Goal: Obtain resource: Download file/media

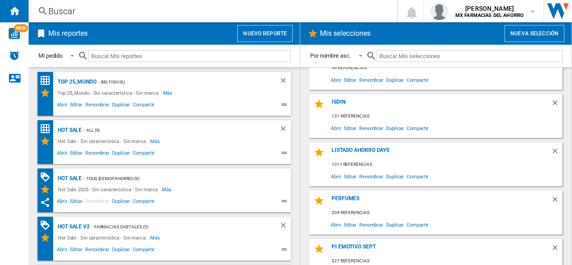
scroll to position [216, 0]
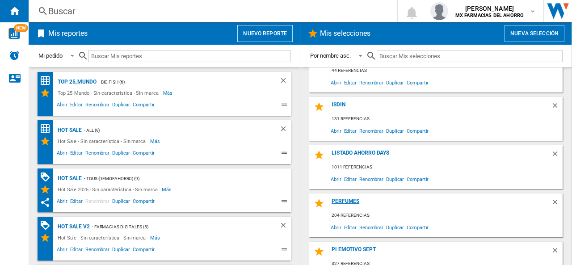
click at [350, 201] on div "Perfumes" at bounding box center [441, 204] width 222 height 12
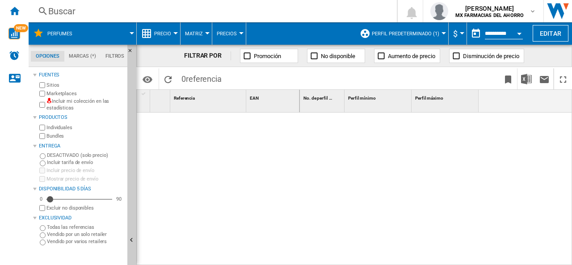
click at [432, 34] on span "Perfil predeterminado (1)" at bounding box center [406, 34] width 68 height 6
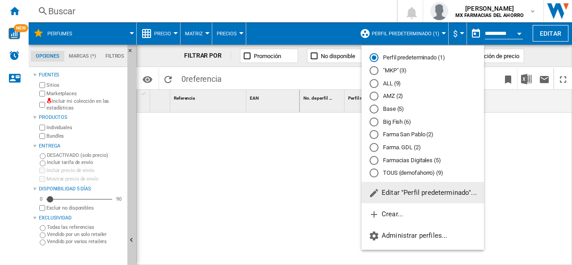
click at [375, 73] on div at bounding box center [374, 70] width 9 height 9
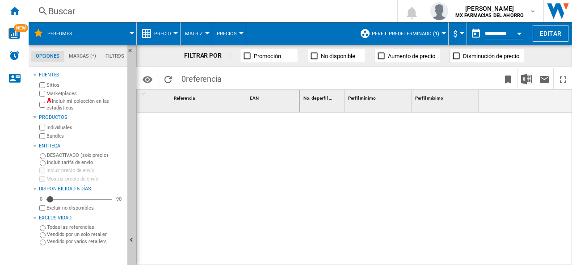
click at [489, 27] on md-datepicker "**********" at bounding box center [499, 34] width 64 height 18
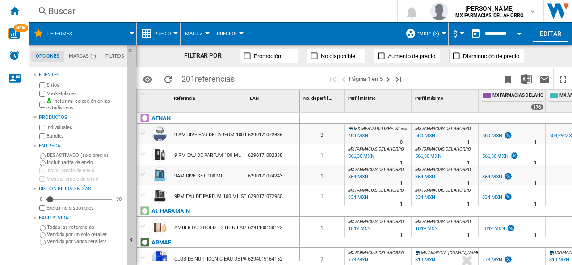
click at [519, 33] on div "Open calendar" at bounding box center [519, 34] width 4 height 2
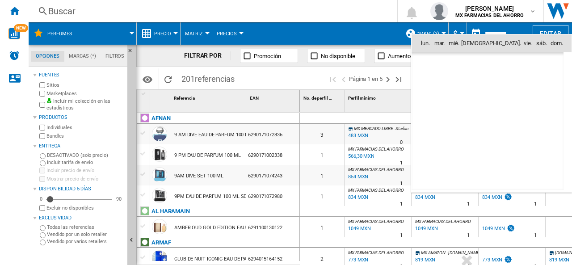
scroll to position [4267, 0]
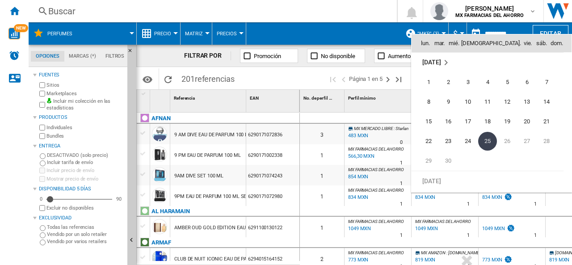
click at [430, 59] on span "[DATE]" at bounding box center [432, 62] width 18 height 7
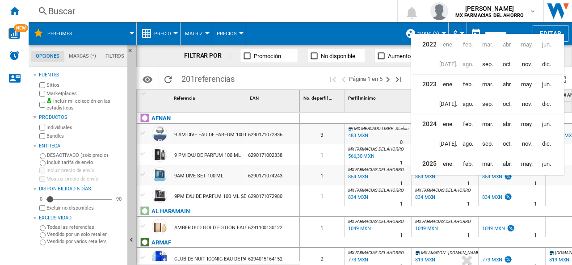
scroll to position [21, 0]
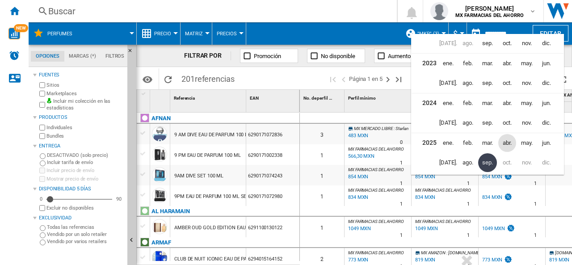
click at [504, 143] on span "abr." at bounding box center [508, 143] width 18 height 18
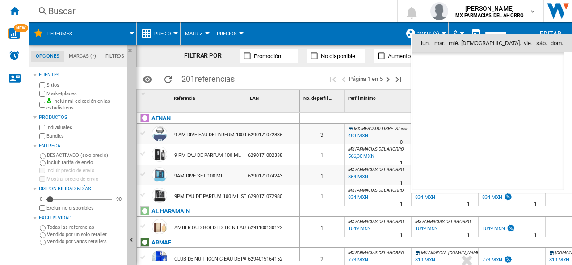
scroll to position [3674, 0]
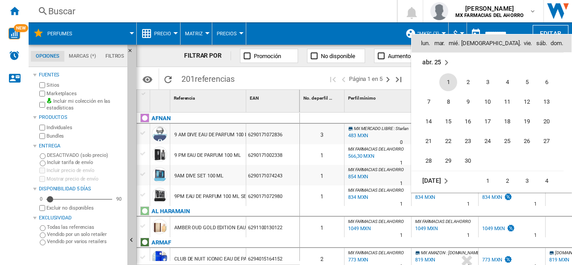
click at [448, 80] on span "1" at bounding box center [449, 82] width 18 height 18
type input "**********"
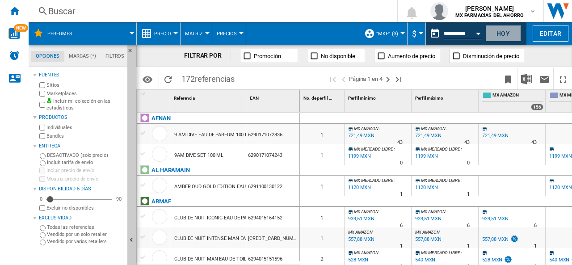
click at [504, 32] on button "Hoy" at bounding box center [504, 33] width 36 height 17
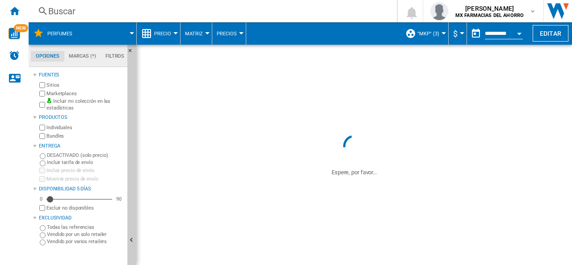
click at [517, 34] on button "Open calendar" at bounding box center [520, 32] width 16 height 16
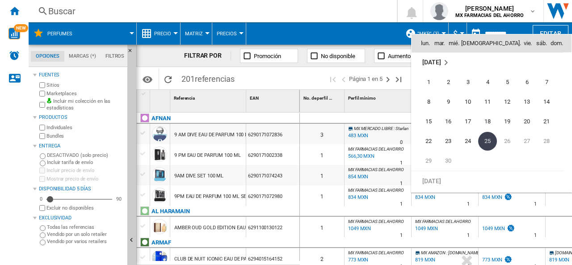
scroll to position [4267, 0]
click at [439, 60] on span "[DATE]" at bounding box center [432, 62] width 18 height 7
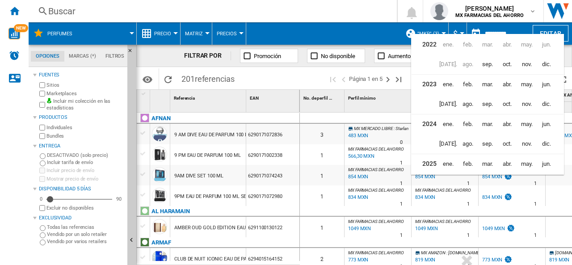
scroll to position [21, 0]
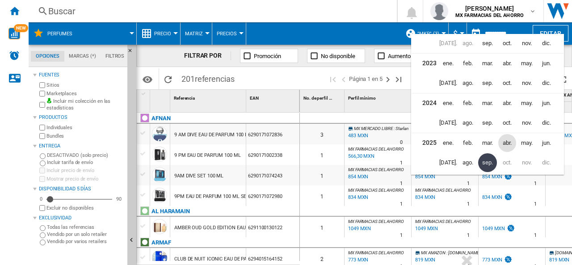
click at [508, 144] on span "abr." at bounding box center [508, 143] width 18 height 18
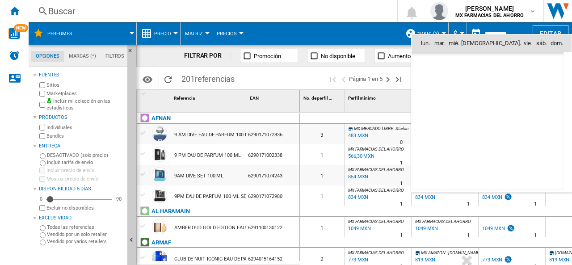
scroll to position [3674, 0]
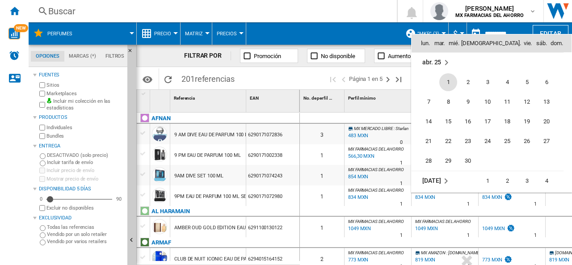
click at [449, 84] on span "1" at bounding box center [449, 82] width 18 height 18
type input "**********"
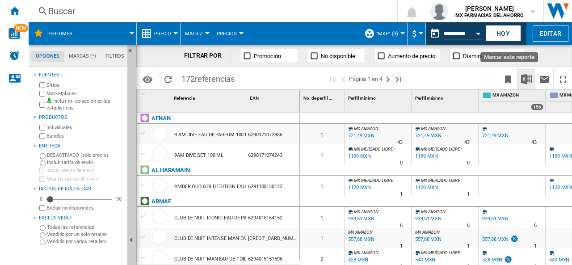
click at [531, 78] on img "Descargar en Excel" at bounding box center [526, 79] width 11 height 11
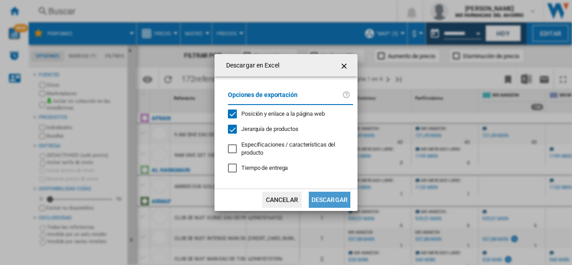
click at [323, 202] on button "Descargar" at bounding box center [330, 200] width 42 height 16
